Goal: Use online tool/utility: Use online tool/utility

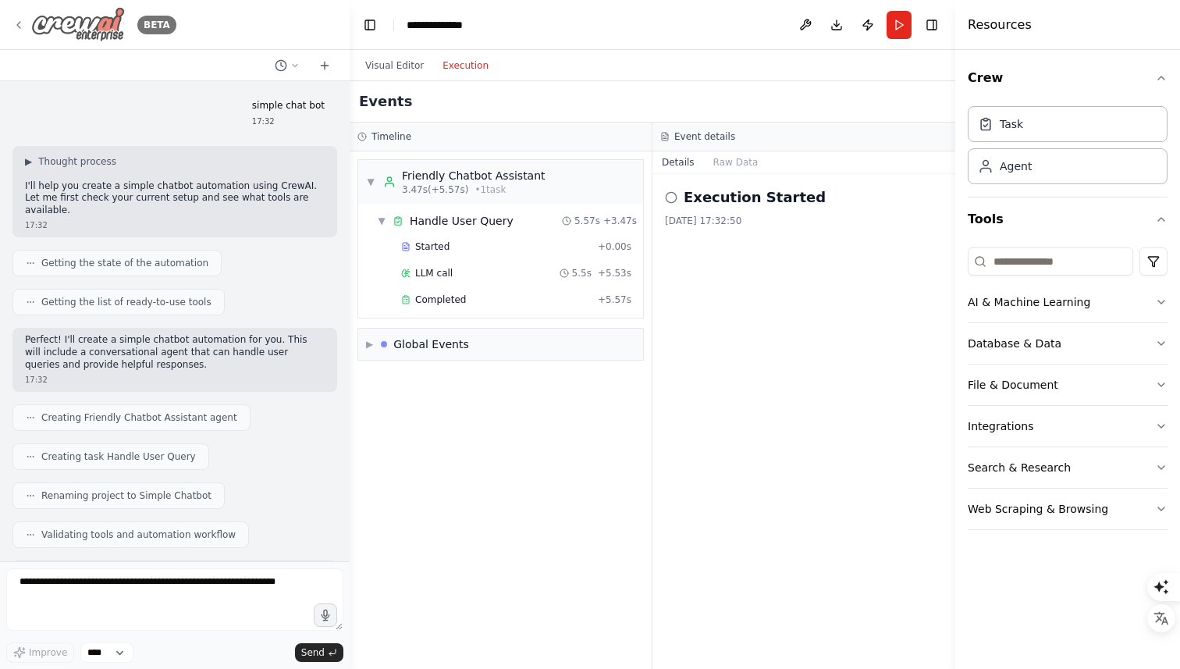
scroll to position [238, 0]
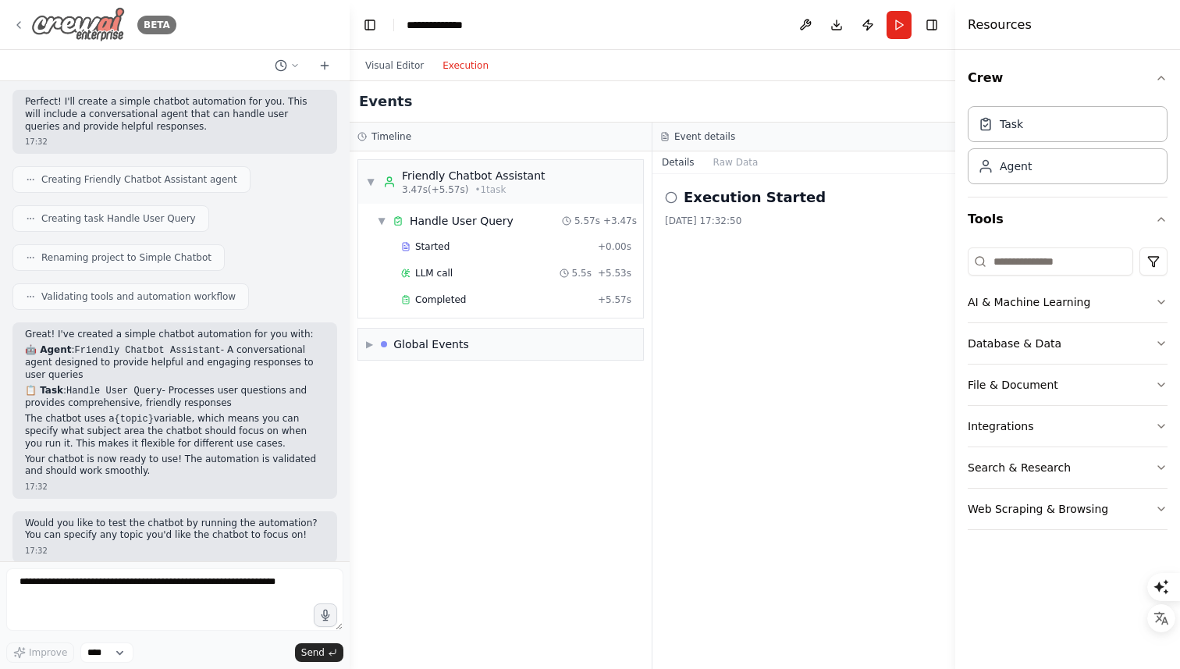
click at [17, 27] on icon at bounding box center [18, 25] width 12 height 12
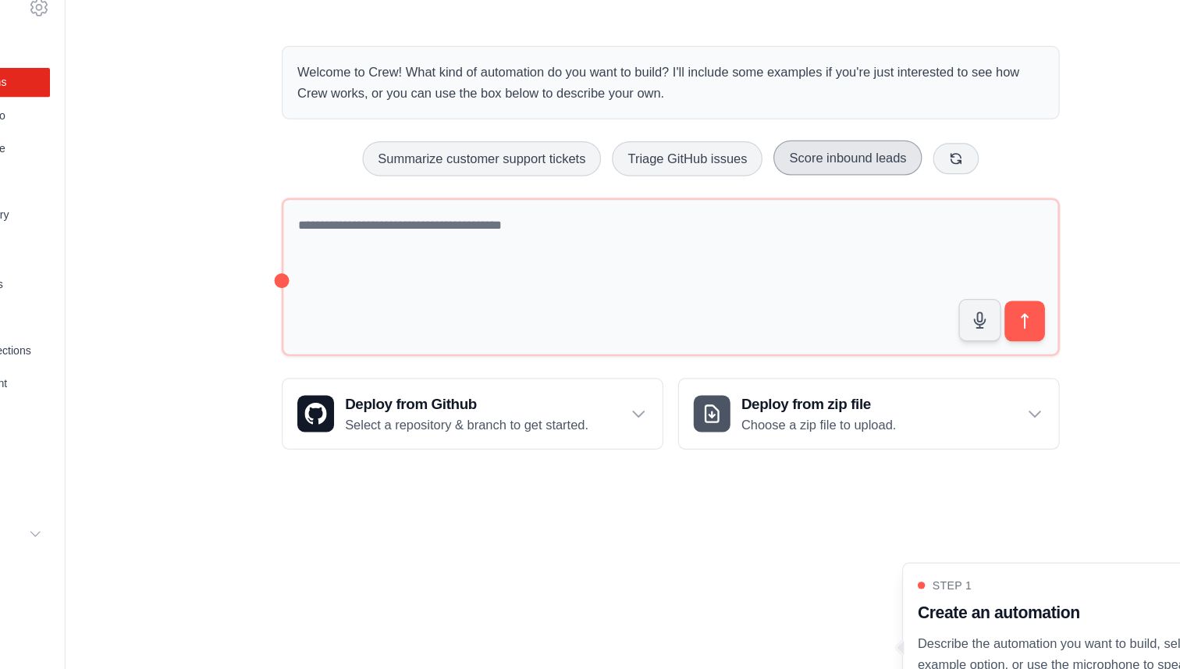
click at [802, 163] on button "Score inbound leads" at bounding box center [815, 161] width 126 height 30
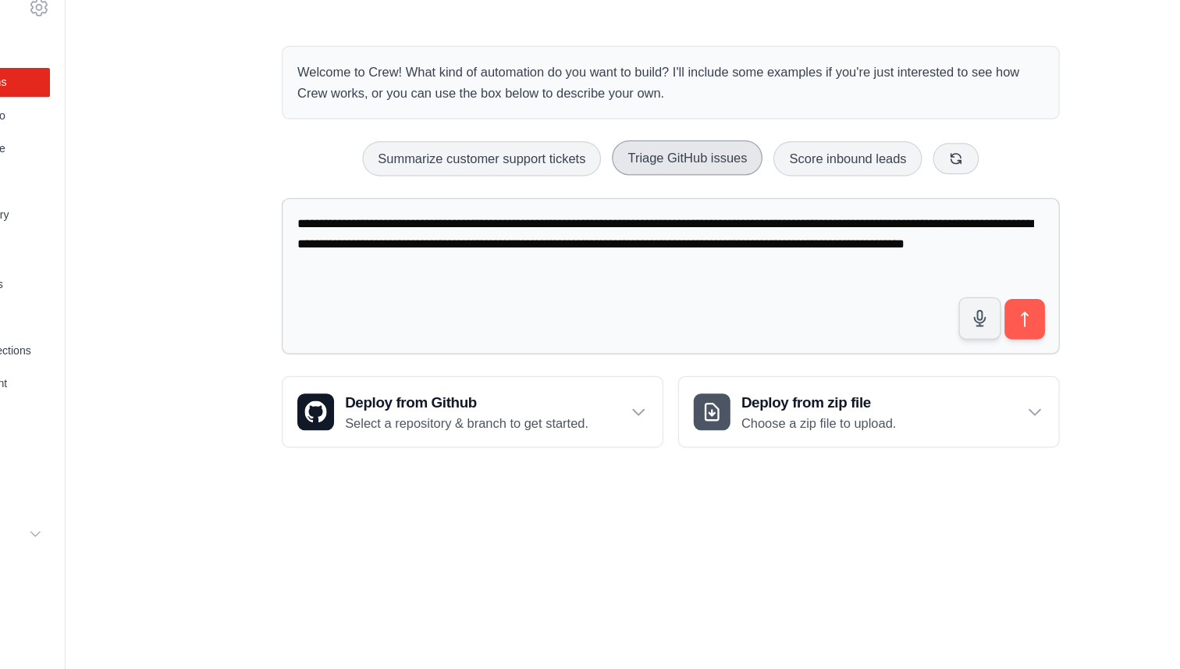
click at [655, 166] on button "Triage GitHub issues" at bounding box center [679, 161] width 128 height 30
click at [667, 158] on button "Triage GitHub issues" at bounding box center [679, 161] width 128 height 30
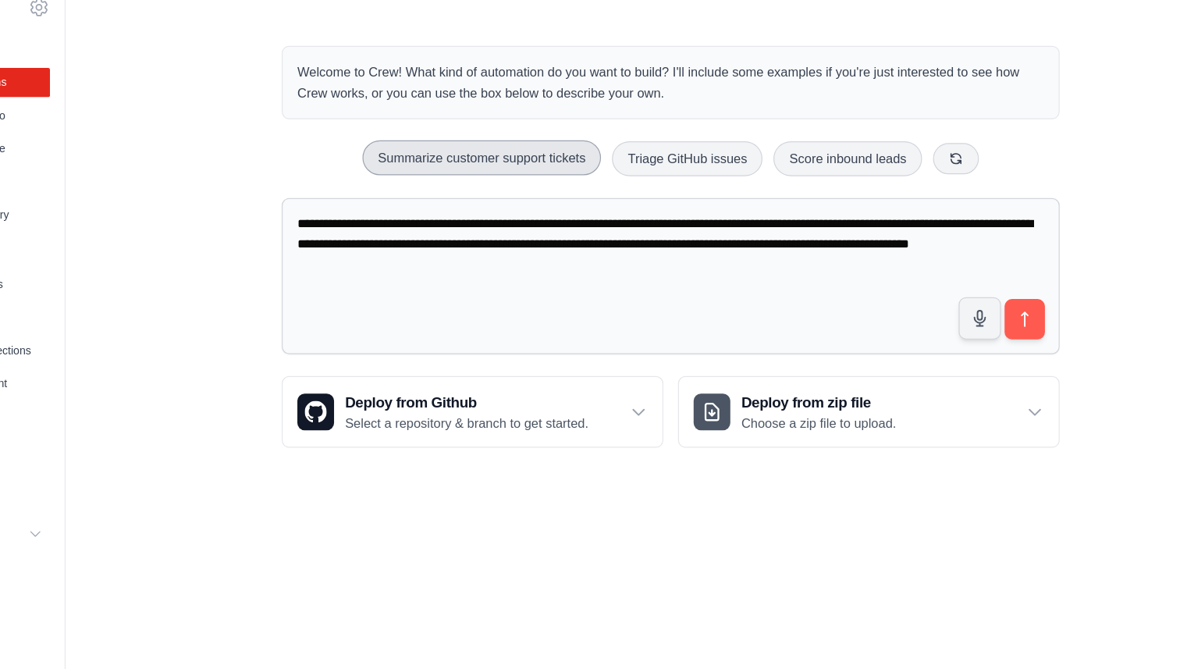
click at [507, 168] on button "Summarize customer support tickets" at bounding box center [504, 161] width 203 height 30
drag, startPoint x: 596, startPoint y: 162, endPoint x: 427, endPoint y: 161, distance: 169.3
click at [430, 161] on button "Summarize customer support tickets" at bounding box center [504, 161] width 203 height 30
drag, startPoint x: 415, startPoint y: 159, endPoint x: 559, endPoint y: 147, distance: 144.8
click at [559, 147] on button "Summarize customer support tickets" at bounding box center [504, 161] width 203 height 30
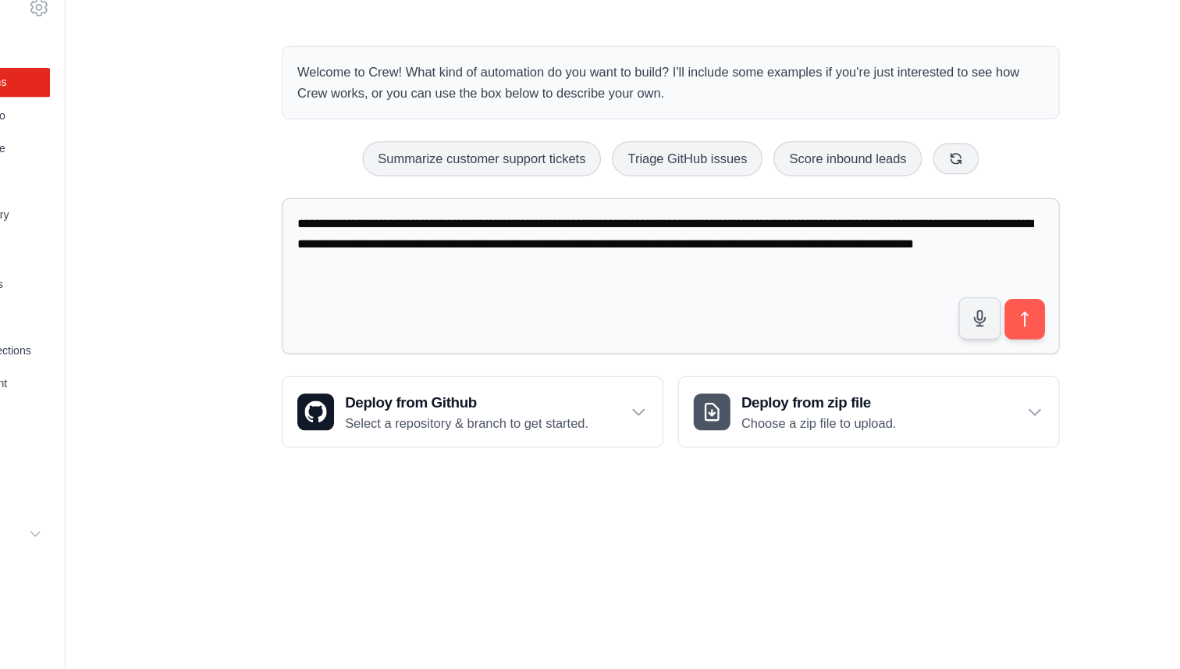
click at [354, 172] on div "Summarize customer support tickets Triage GitHub issues Score inbound leads" at bounding box center [665, 162] width 662 height 30
drag, startPoint x: 628, startPoint y: 158, endPoint x: 720, endPoint y: 167, distance: 92.5
click at [720, 167] on button "Triage GitHub issues" at bounding box center [679, 161] width 128 height 30
click at [514, 165] on button "Summarize customer support tickets" at bounding box center [504, 161] width 203 height 30
click at [675, 162] on button "Triage GitHub issues" at bounding box center [679, 161] width 128 height 30
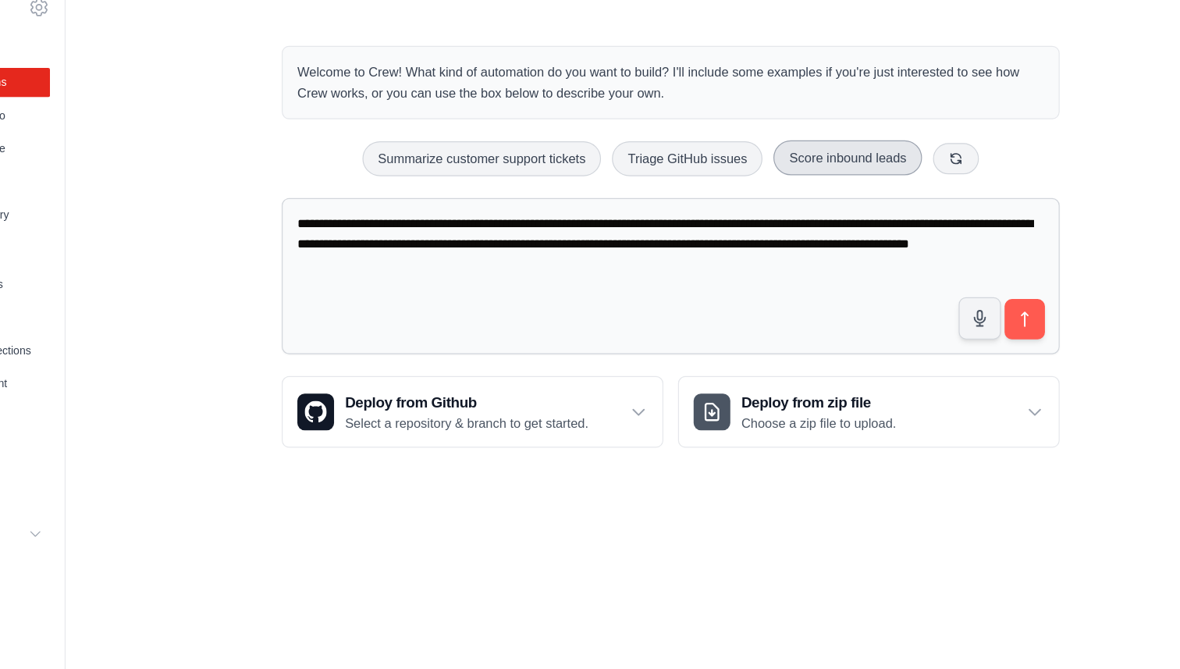
click at [823, 155] on button "Score inbound leads" at bounding box center [815, 161] width 126 height 30
click at [660, 162] on button "Triage GitHub issues" at bounding box center [679, 161] width 128 height 30
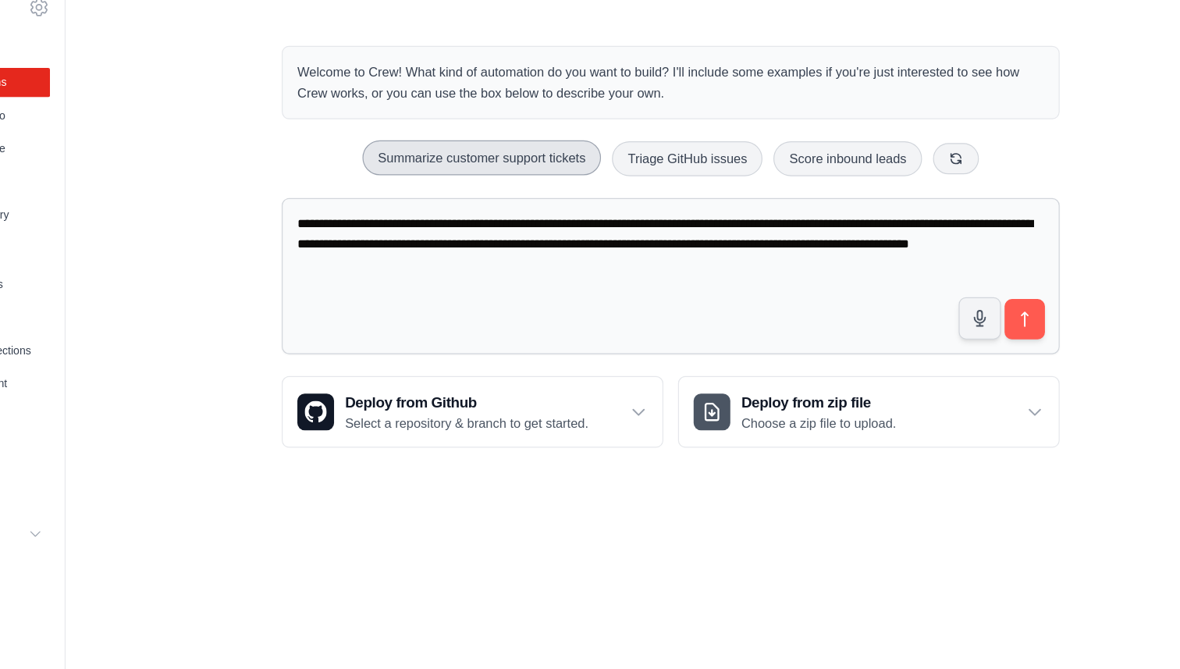
click at [571, 161] on button "Summarize customer support tickets" at bounding box center [504, 161] width 203 height 30
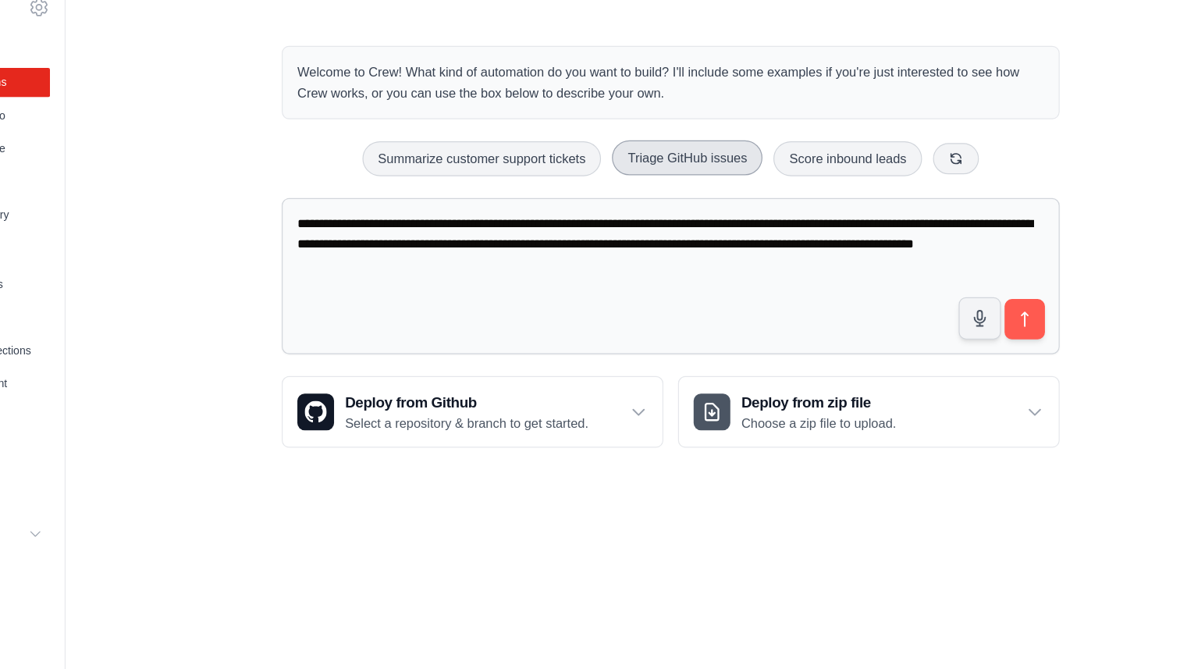
click at [650, 164] on button "Triage GitHub issues" at bounding box center [679, 161] width 128 height 30
click at [793, 165] on button "Score inbound leads" at bounding box center [815, 161] width 126 height 30
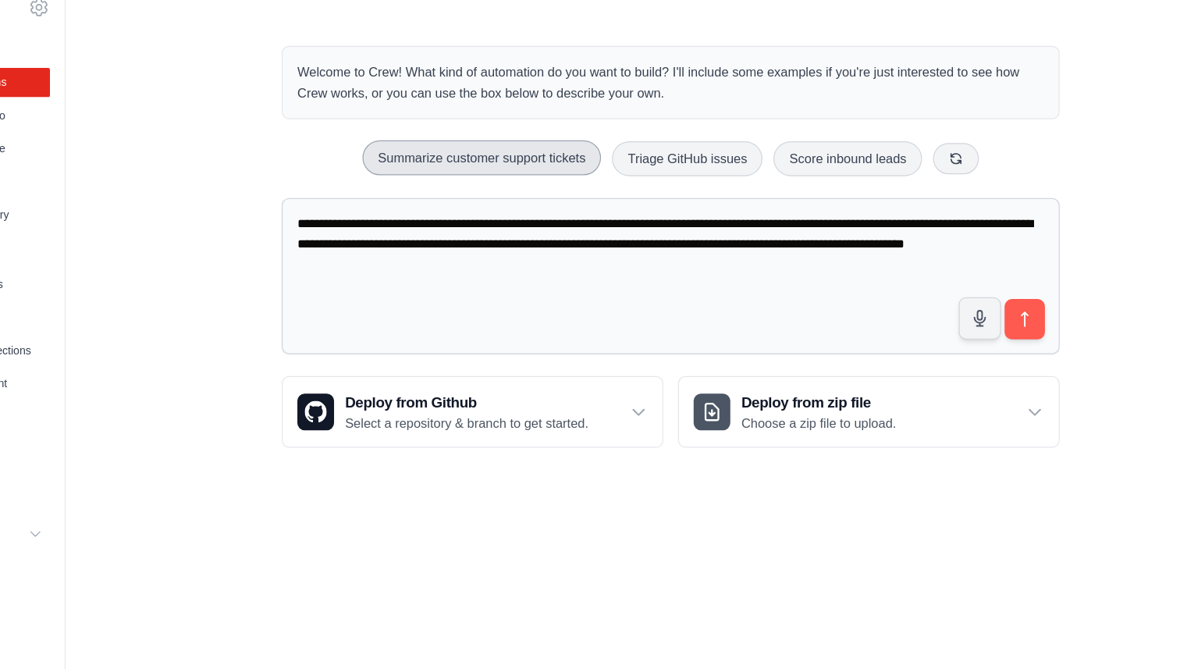
click at [527, 162] on button "Summarize customer support tickets" at bounding box center [504, 161] width 203 height 30
click at [537, 169] on button "Summarize customer support tickets" at bounding box center [504, 161] width 203 height 30
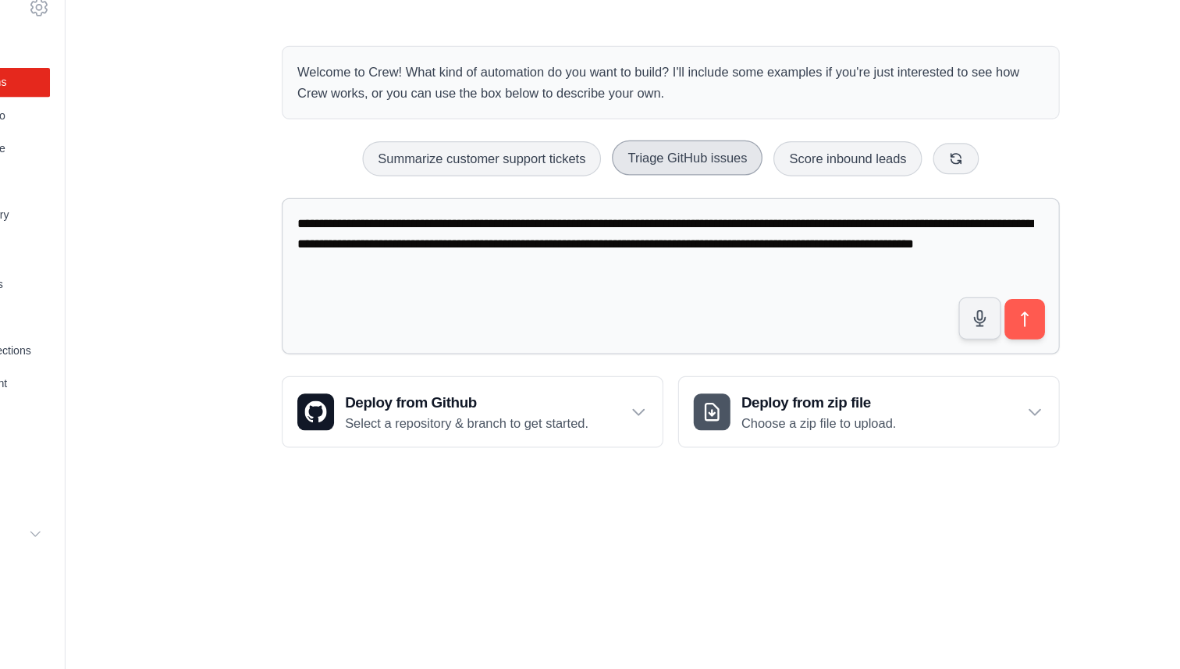
click at [684, 172] on button "Triage GitHub issues" at bounding box center [679, 161] width 128 height 30
click at [802, 169] on button "Score inbound leads" at bounding box center [815, 161] width 126 height 30
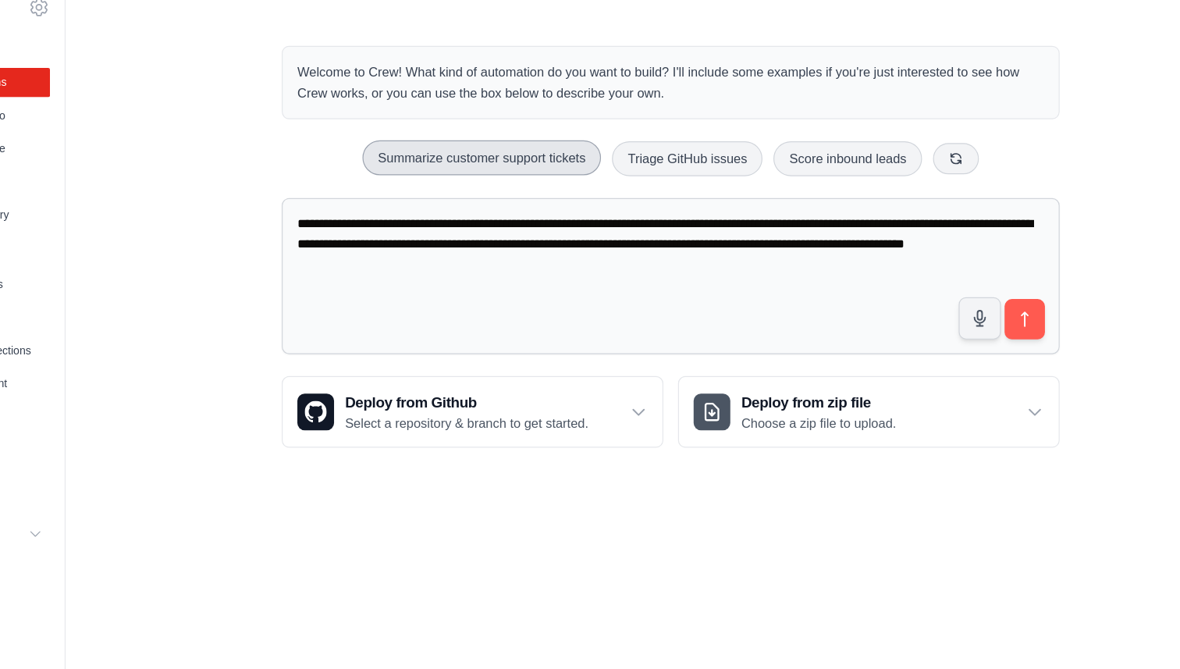
click at [455, 173] on button "Summarize customer support tickets" at bounding box center [504, 161] width 203 height 30
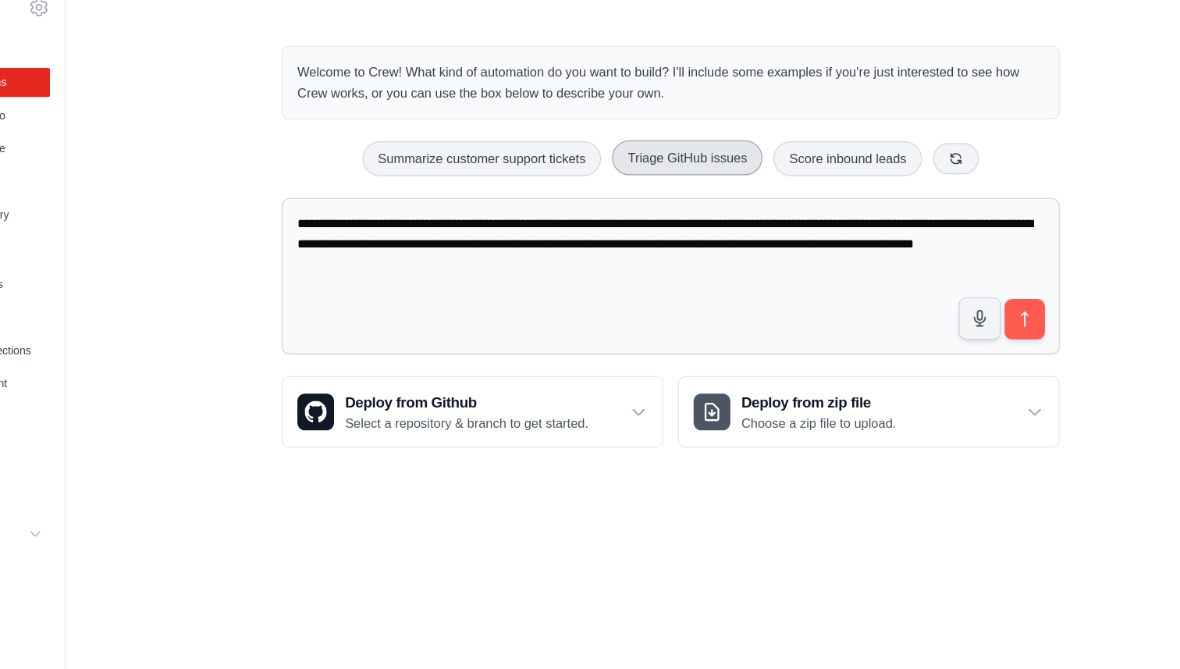
click at [642, 168] on button "Triage GitHub issues" at bounding box center [679, 161] width 128 height 30
click at [840, 175] on button "Score inbound leads" at bounding box center [815, 161] width 126 height 30
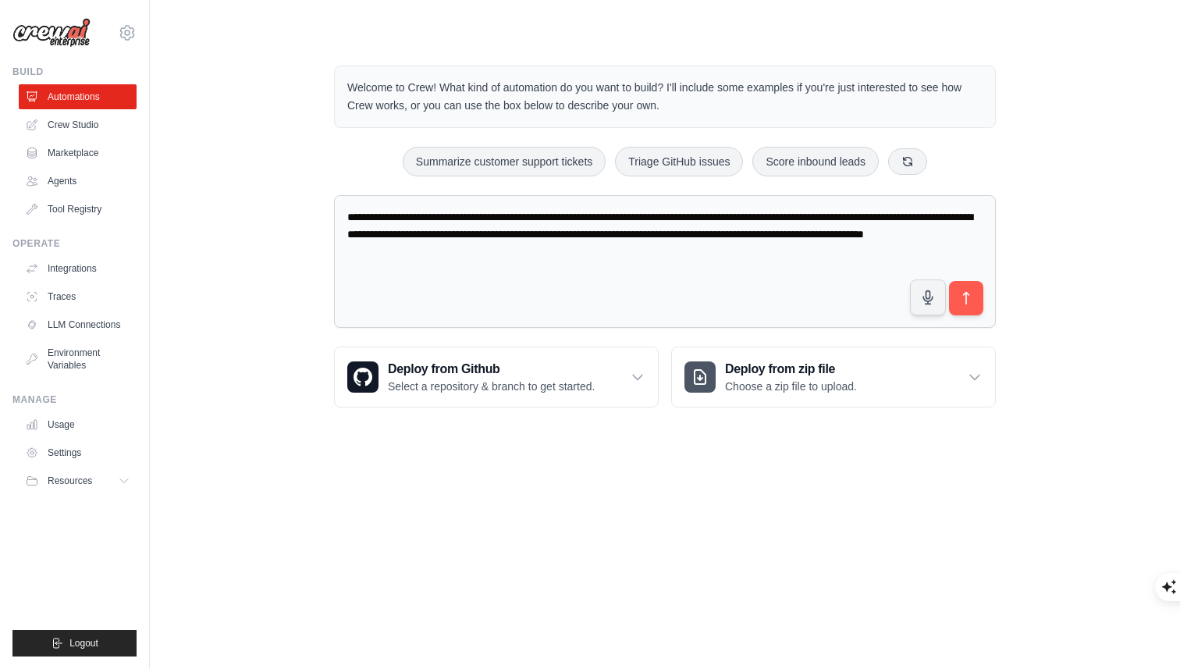
click at [506, 179] on div "**********" at bounding box center [664, 237] width 699 height 392
click at [520, 165] on button "Summarize customer support tickets" at bounding box center [504, 161] width 203 height 30
click at [641, 154] on button "Triage GitHub issues" at bounding box center [679, 161] width 128 height 30
type textarea "**********"
click at [624, 209] on textarea "**********" at bounding box center [665, 261] width 662 height 133
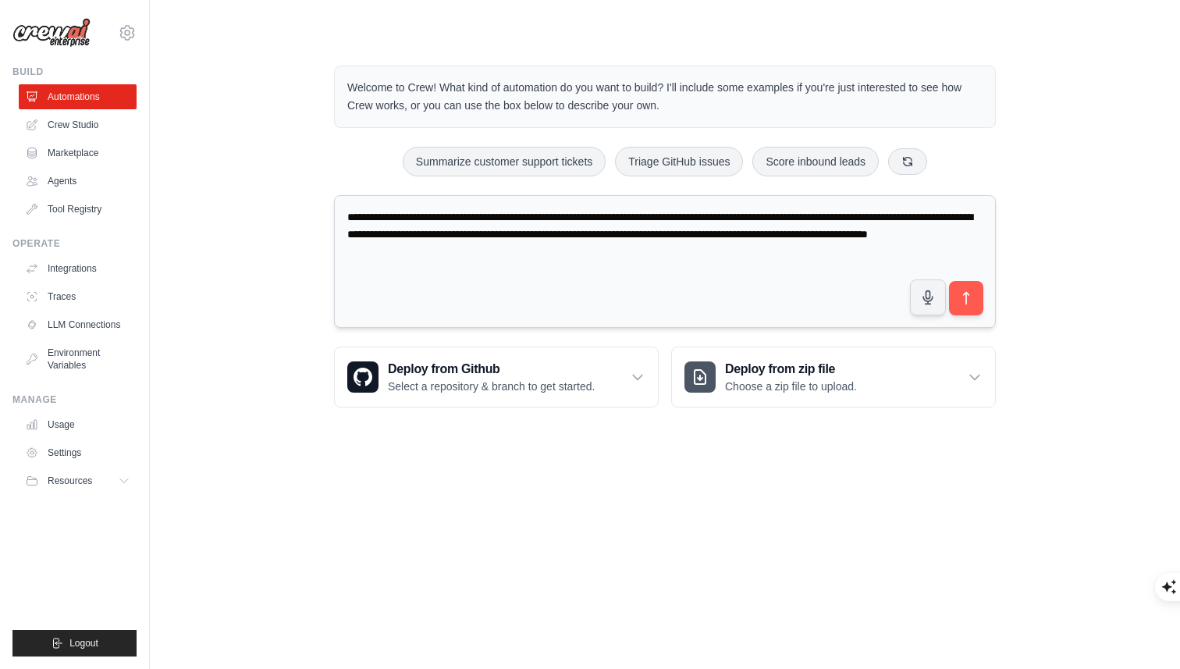
click at [624, 209] on textarea "**********" at bounding box center [665, 261] width 662 height 133
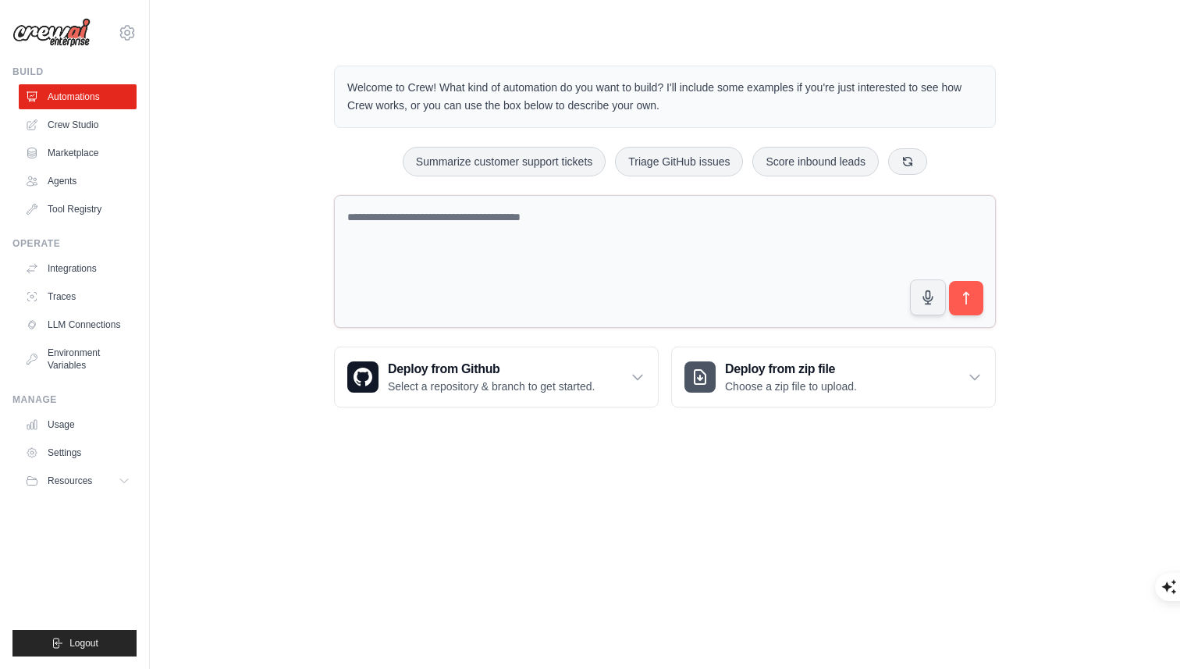
click at [311, 158] on div "Welcome to Crew! What kind of automation do you want to build? I'll include som…" at bounding box center [665, 237] width 980 height 392
click at [694, 154] on button "Triage GitHub issues" at bounding box center [679, 161] width 128 height 30
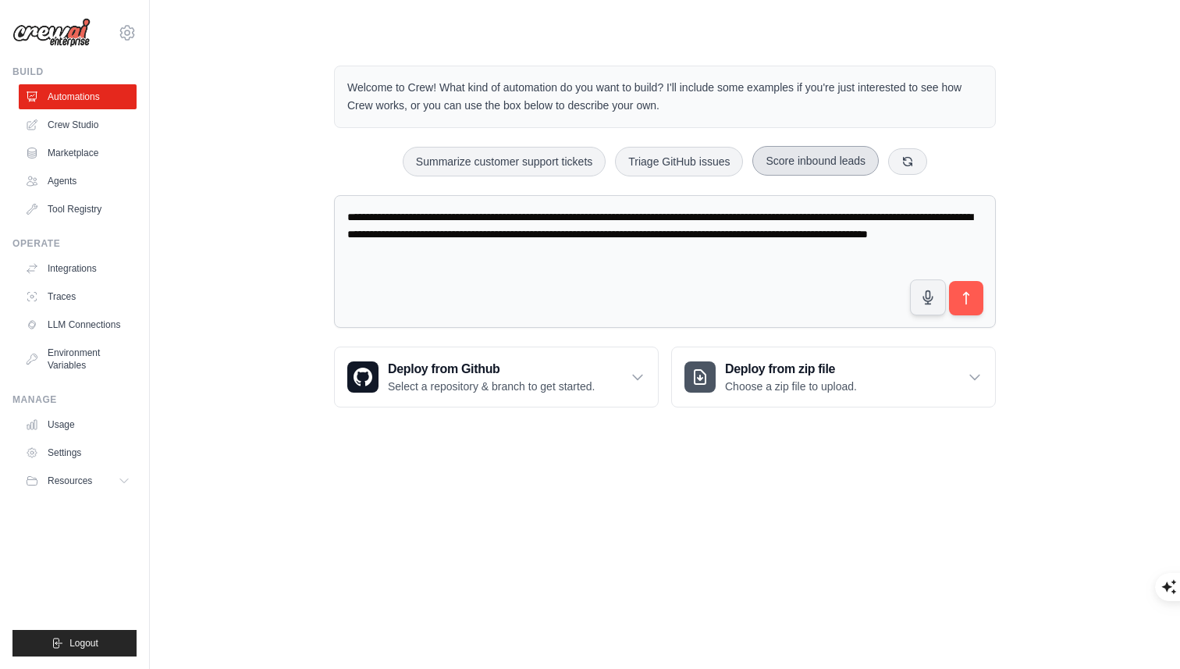
click at [781, 164] on button "Score inbound leads" at bounding box center [815, 161] width 126 height 30
click at [695, 151] on button "Triage GitHub issues" at bounding box center [679, 161] width 128 height 30
click at [561, 164] on button "Summarize customer support tickets" at bounding box center [504, 161] width 203 height 30
type textarea "**********"
